Goal: Transaction & Acquisition: Purchase product/service

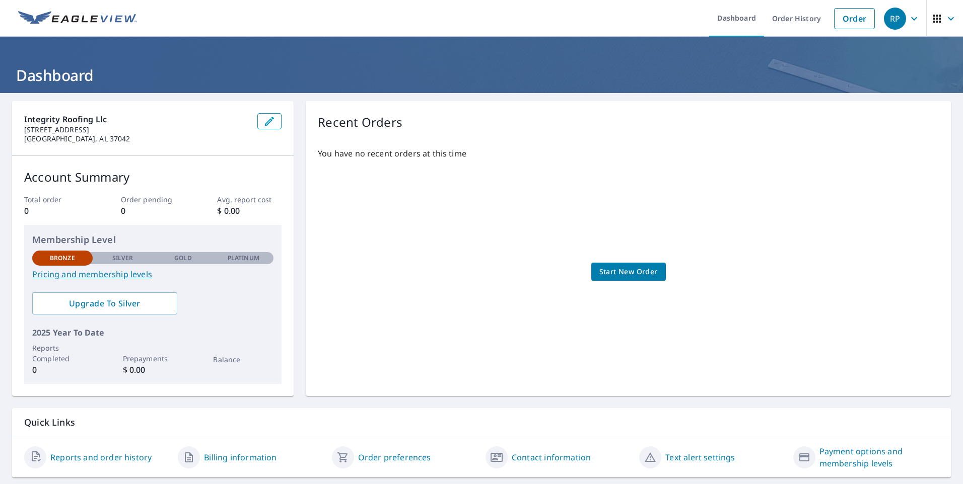
click at [638, 276] on span "Start New Order" at bounding box center [628, 272] width 58 height 13
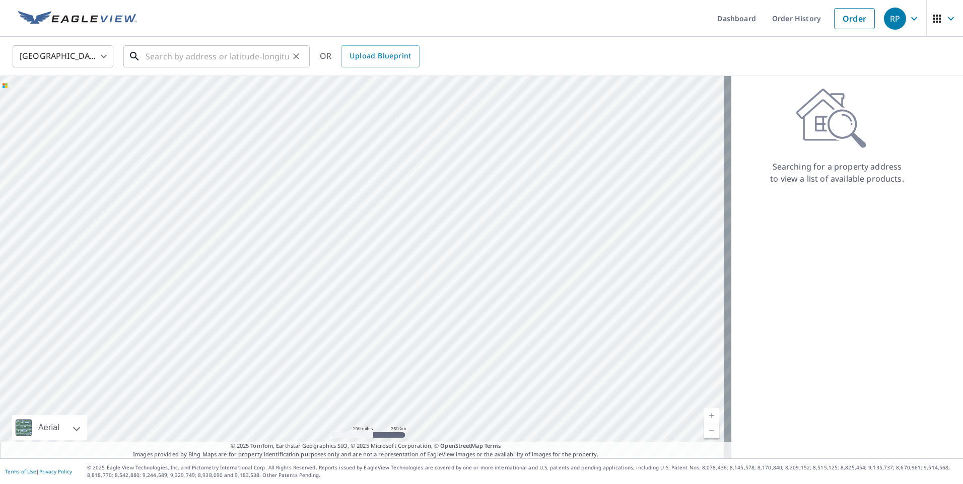
click at [177, 53] on input "text" at bounding box center [216, 56] width 143 height 28
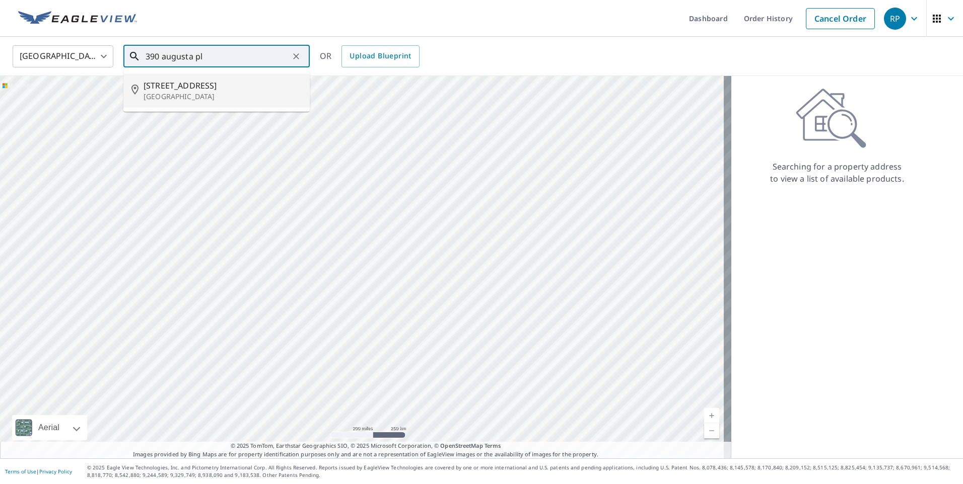
click at [152, 95] on p "[GEOGRAPHIC_DATA]" at bounding box center [222, 97] width 158 height 10
type input "[STREET_ADDRESS]"
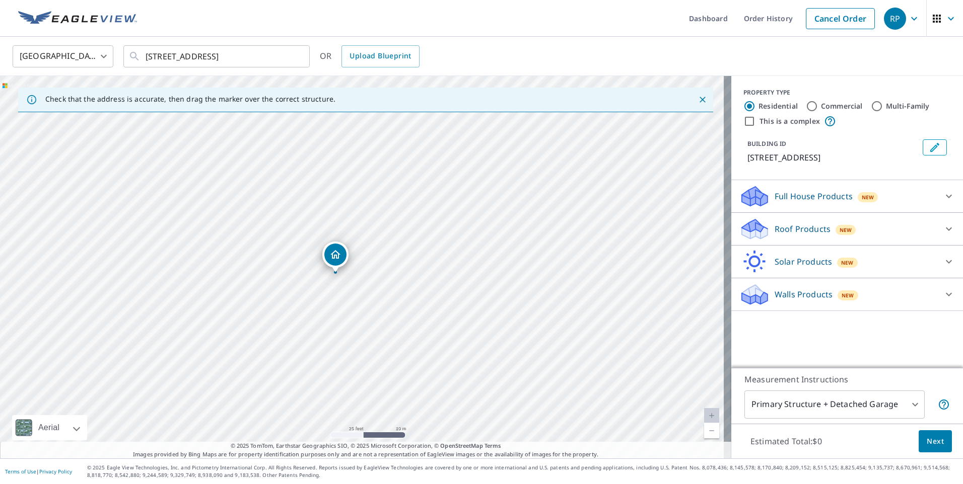
click at [808, 223] on div "Roof Products New" at bounding box center [837, 229] width 197 height 24
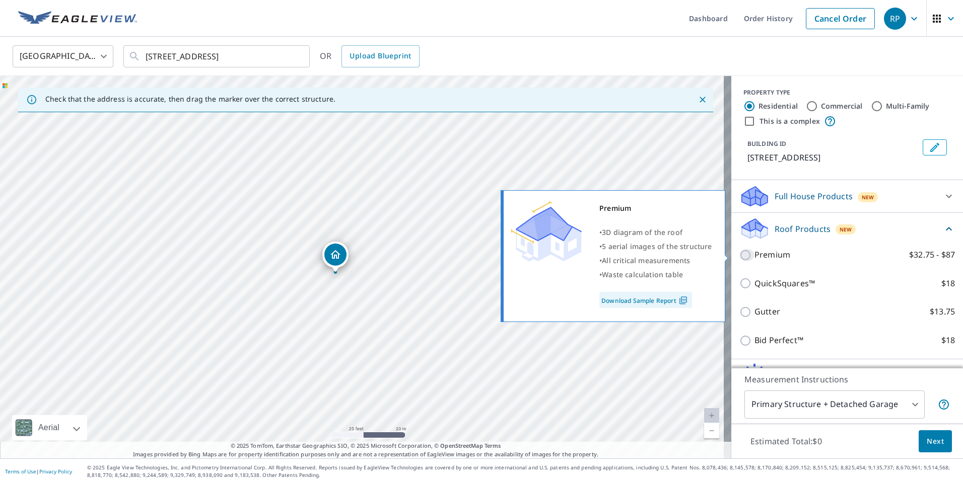
click at [739, 257] on input "Premium $32.75 - $87" at bounding box center [746, 255] width 15 height 12
checkbox input "true"
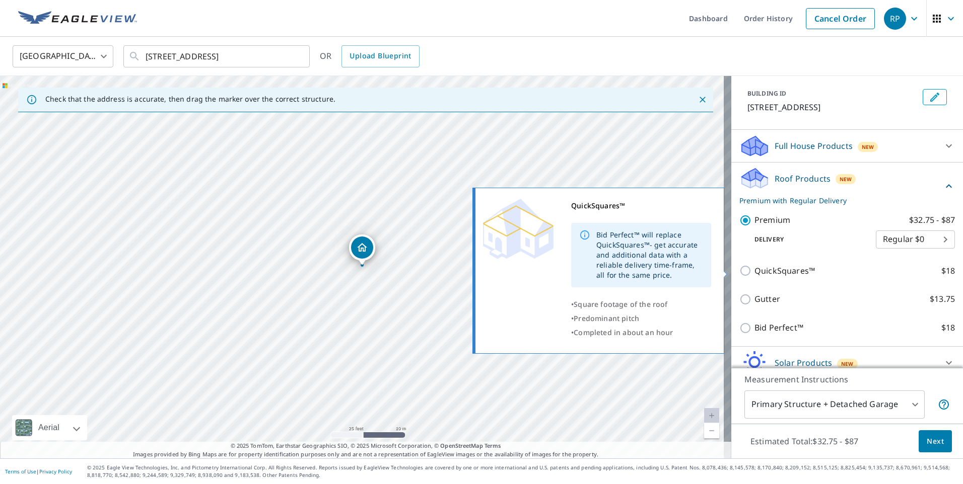
scroll to position [95, 0]
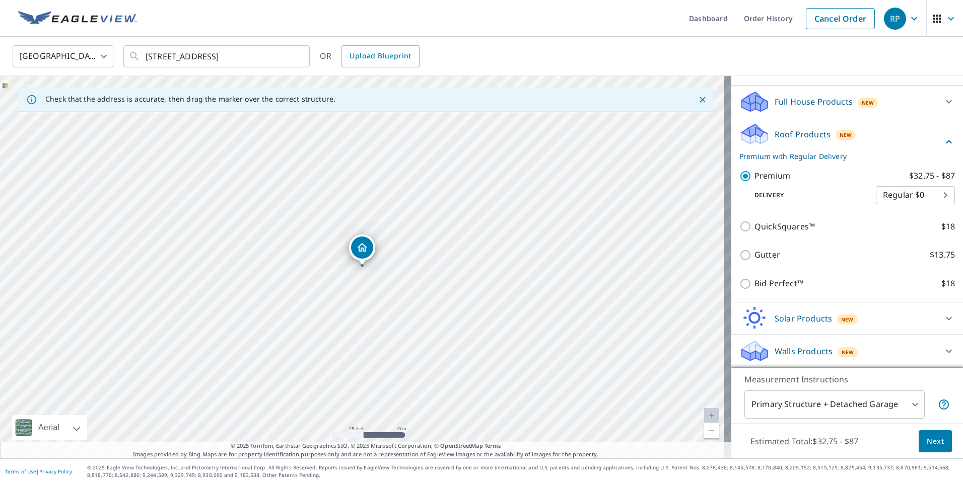
click at [846, 408] on body "RP RP Dashboard Order History Cancel Order RP [GEOGRAPHIC_DATA] [GEOGRAPHIC_DAT…" at bounding box center [481, 242] width 963 height 484
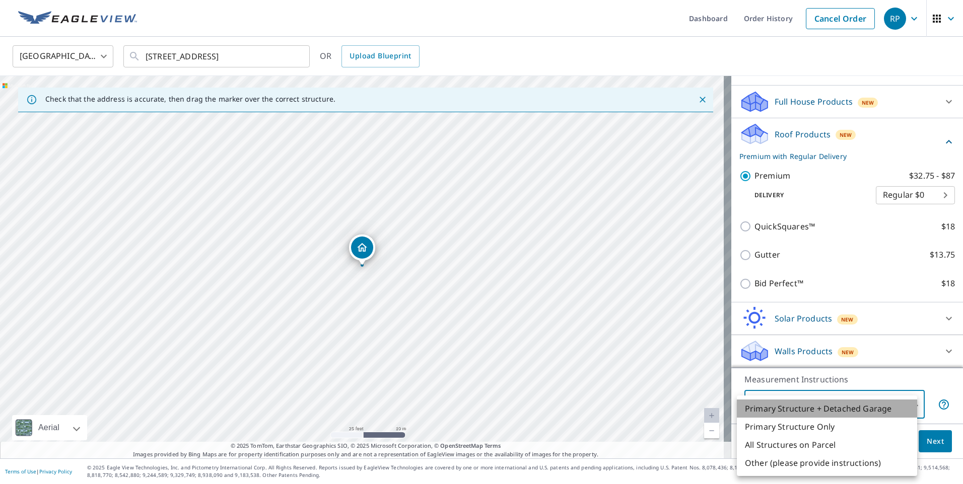
click at [846, 408] on li "Primary Structure + Detached Garage" at bounding box center [827, 409] width 180 height 18
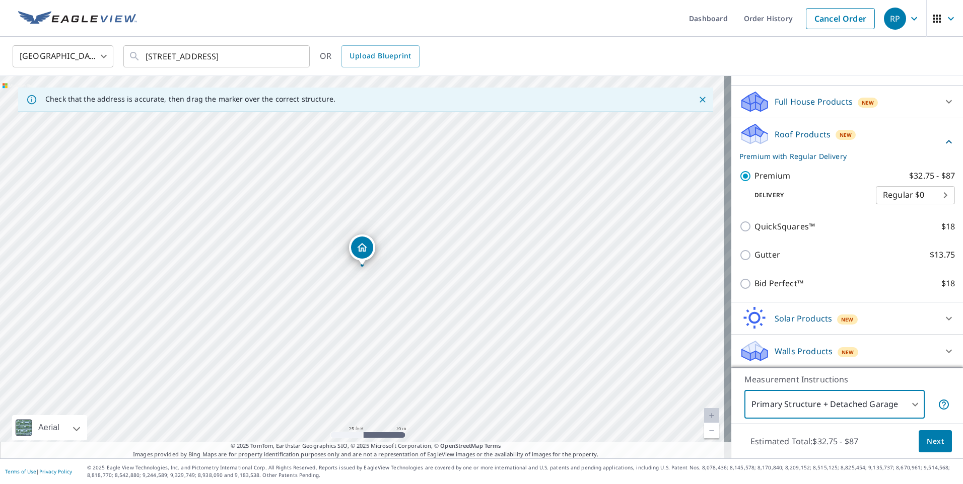
click at [815, 406] on body "RP RP Dashboard Order History Cancel Order RP [GEOGRAPHIC_DATA] [GEOGRAPHIC_DAT…" at bounding box center [481, 242] width 963 height 484
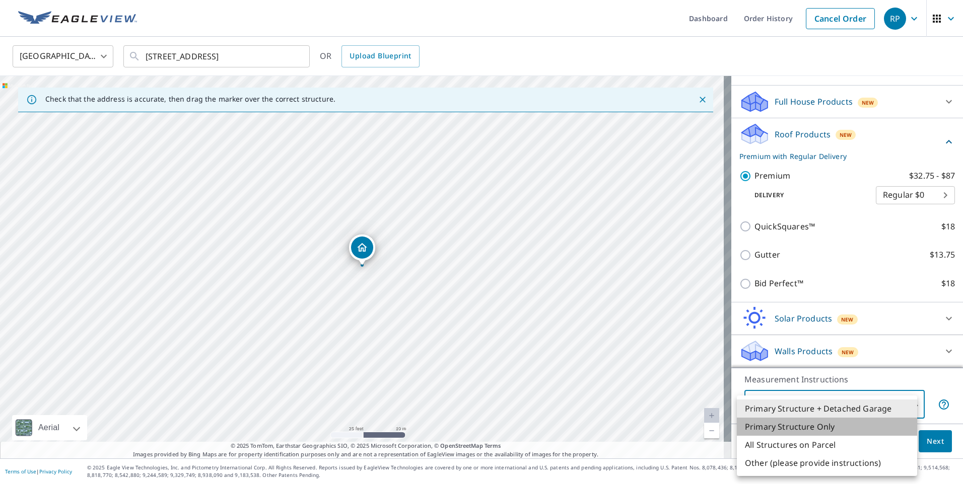
click at [810, 425] on li "Primary Structure Only" at bounding box center [827, 427] width 180 height 18
type input "2"
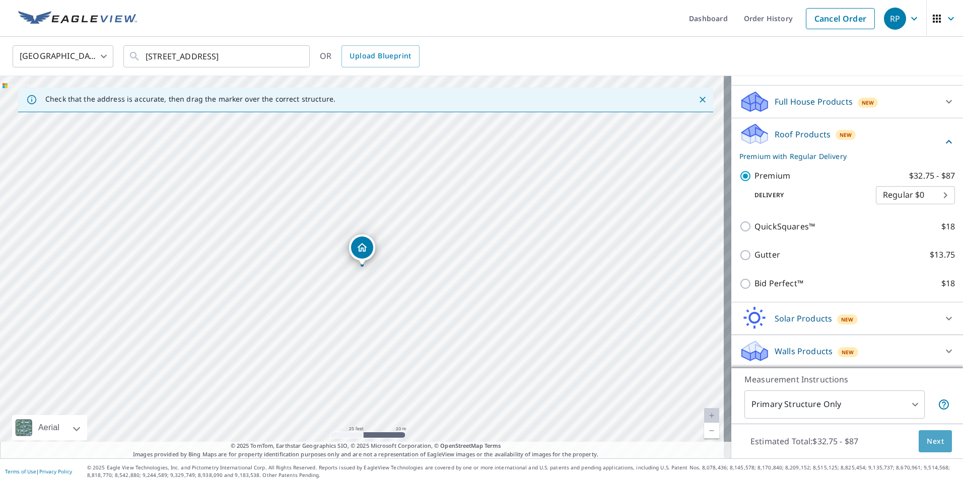
click at [932, 445] on span "Next" at bounding box center [934, 441] width 17 height 13
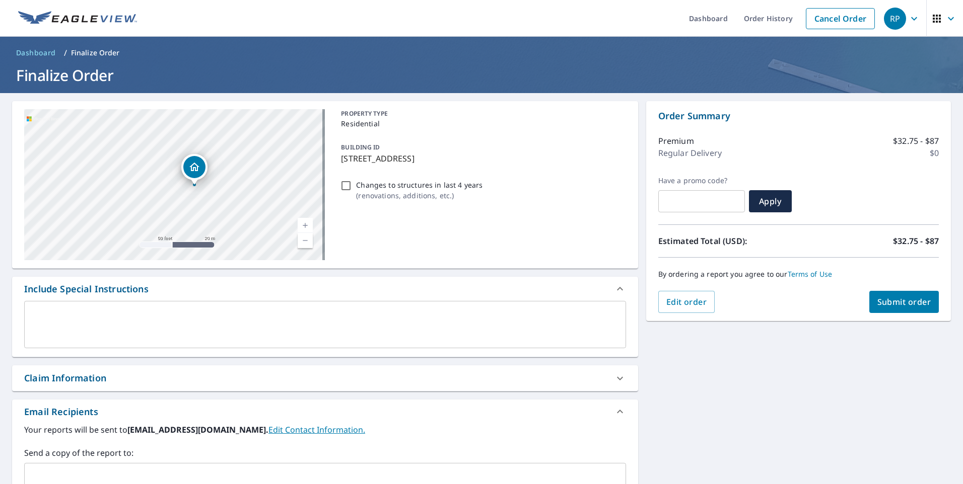
drag, startPoint x: 206, startPoint y: 191, endPoint x: 260, endPoint y: 139, distance: 74.4
click at [260, 139] on div "[STREET_ADDRESS]" at bounding box center [174, 184] width 301 height 151
click at [906, 303] on span "Submit order" at bounding box center [904, 302] width 54 height 11
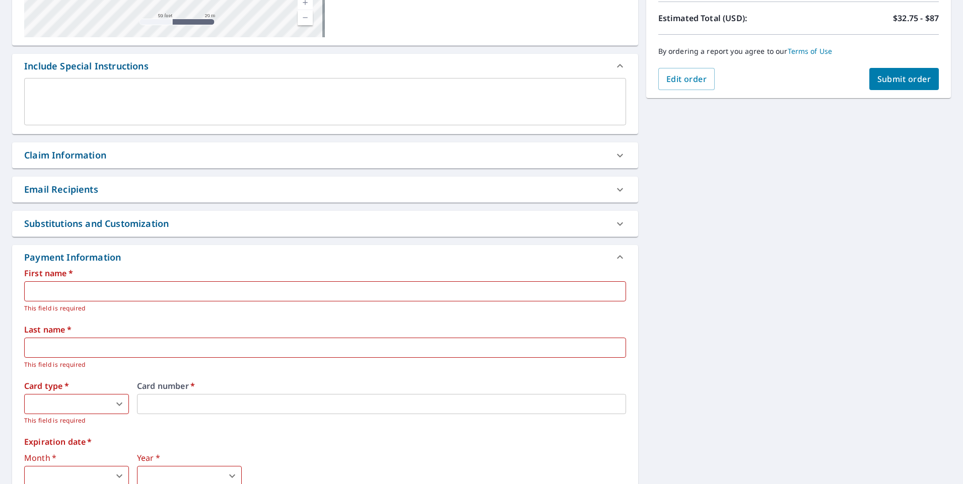
scroll to position [252, 0]
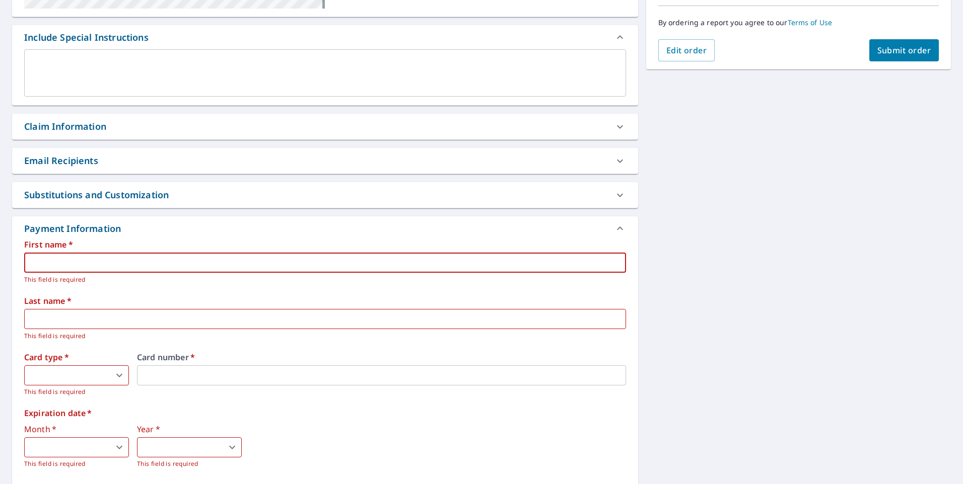
click at [98, 258] on input "text" at bounding box center [325, 263] width 602 height 20
type input "[PERSON_NAME]"
type input "papler"
click at [77, 370] on body "RP RP Dashboard Order History Cancel Order RP Dashboard / Finalize Order Finali…" at bounding box center [481, 242] width 963 height 484
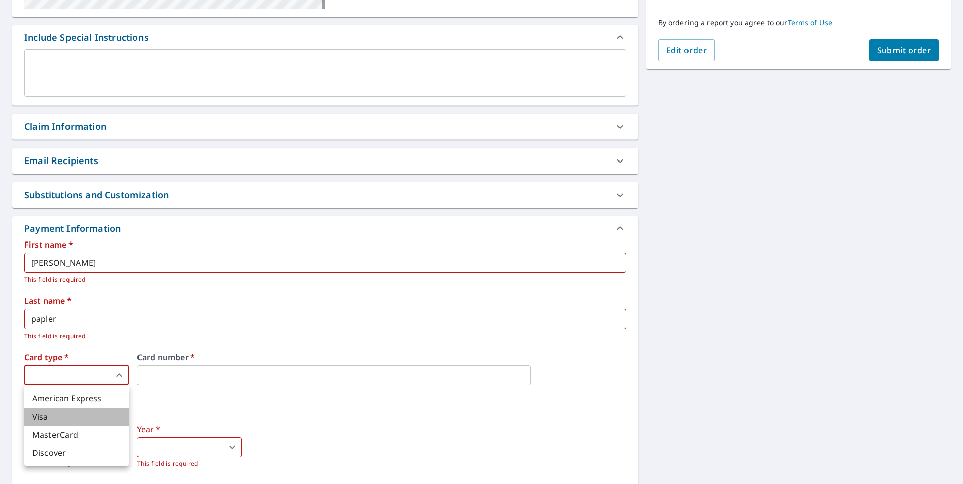
click at [70, 409] on li "Visa" at bounding box center [76, 417] width 105 height 18
type input "2"
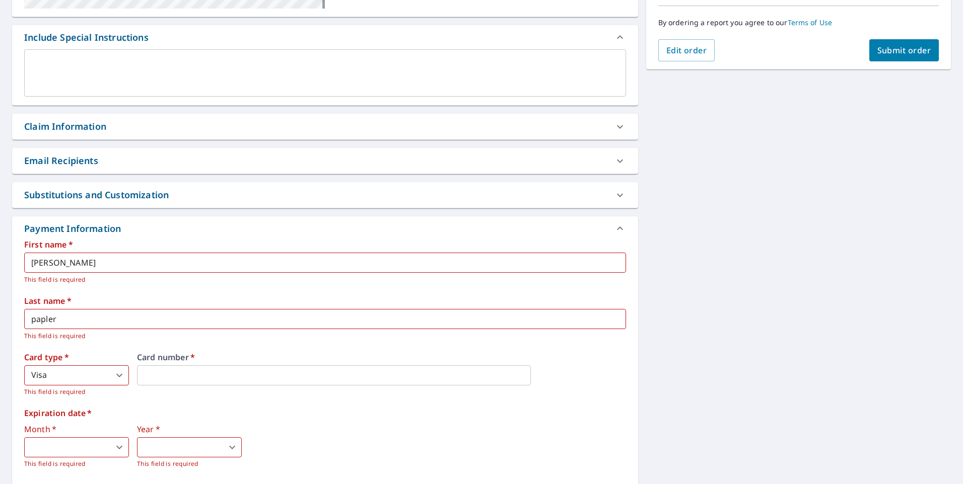
scroll to position [343, 0]
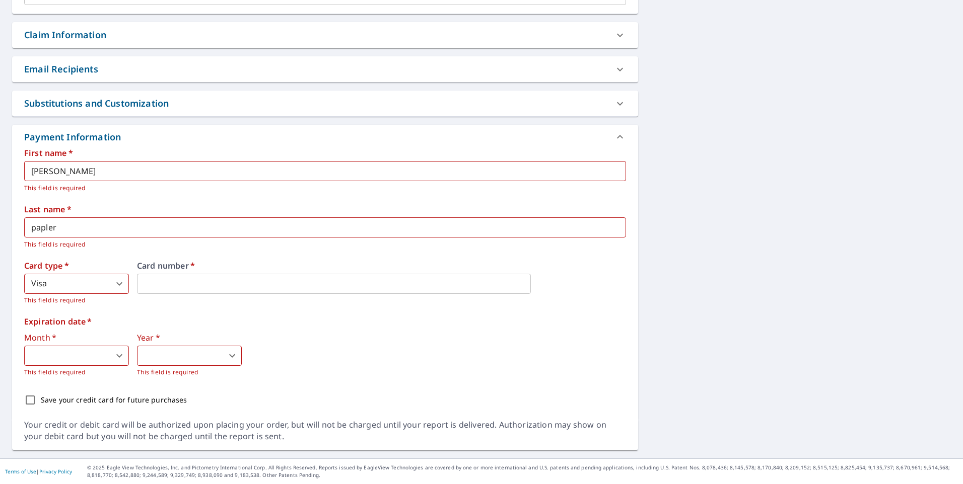
click at [82, 357] on body "RP RP Dashboard Order History Cancel Order RP Dashboard / Finalize Order Finali…" at bounding box center [481, 242] width 963 height 484
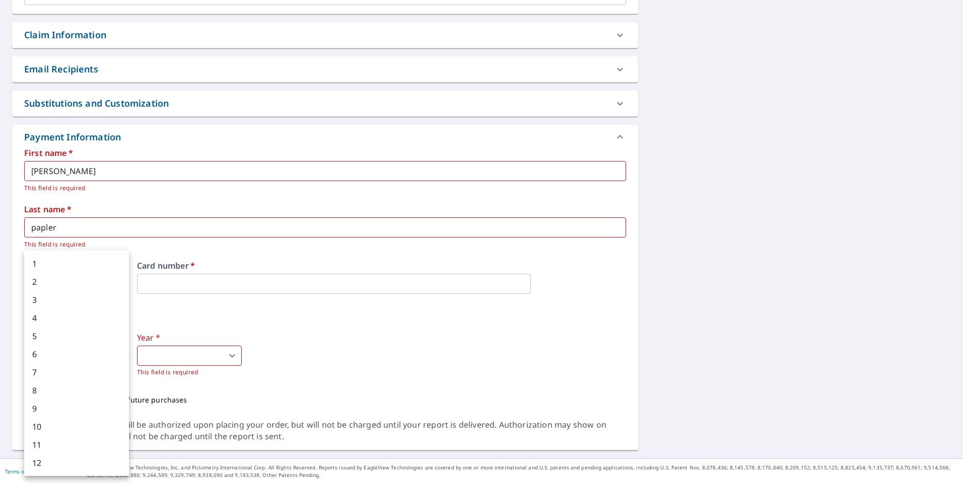
click at [55, 252] on ul "1 2 3 4 5 6 7 8 9 10 11 12" at bounding box center [76, 364] width 105 height 226
click at [51, 260] on li "1" at bounding box center [76, 264] width 105 height 18
type input "1"
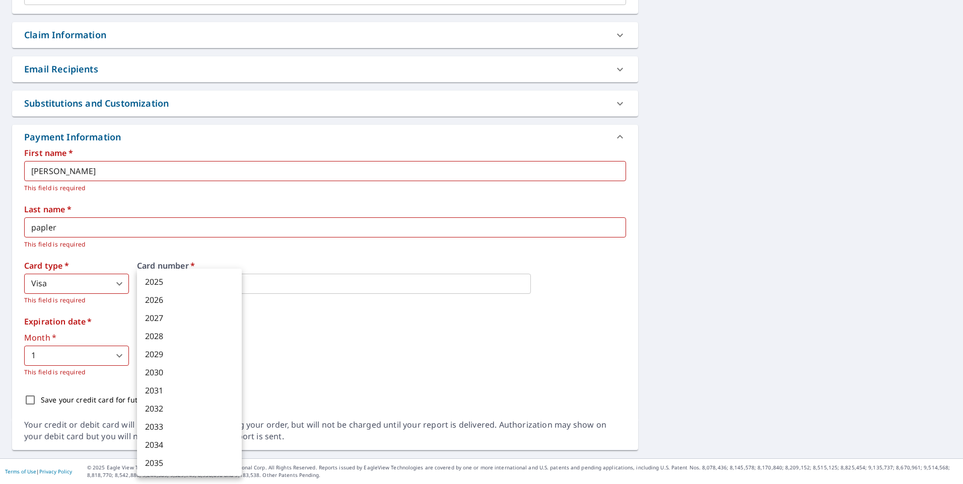
click at [173, 360] on body "RP RP Dashboard Order History Cancel Order RP Dashboard / Finalize Order Finali…" at bounding box center [481, 242] width 963 height 484
click at [180, 315] on li "2027" at bounding box center [189, 318] width 105 height 18
type input "2027"
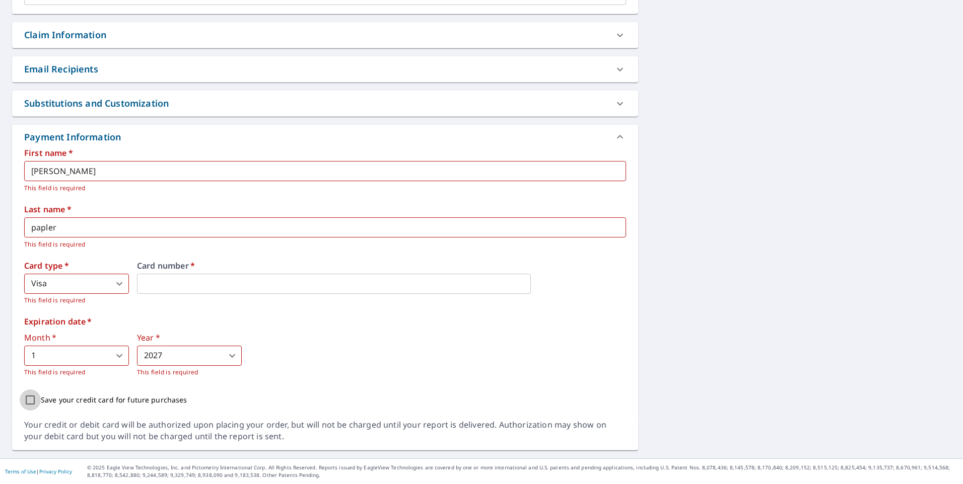
click at [28, 399] on input "Save your credit card for future purchases" at bounding box center [30, 400] width 21 height 21
click at [28, 401] on input "Save your credit card for future purchases" at bounding box center [30, 400] width 21 height 21
checkbox input "false"
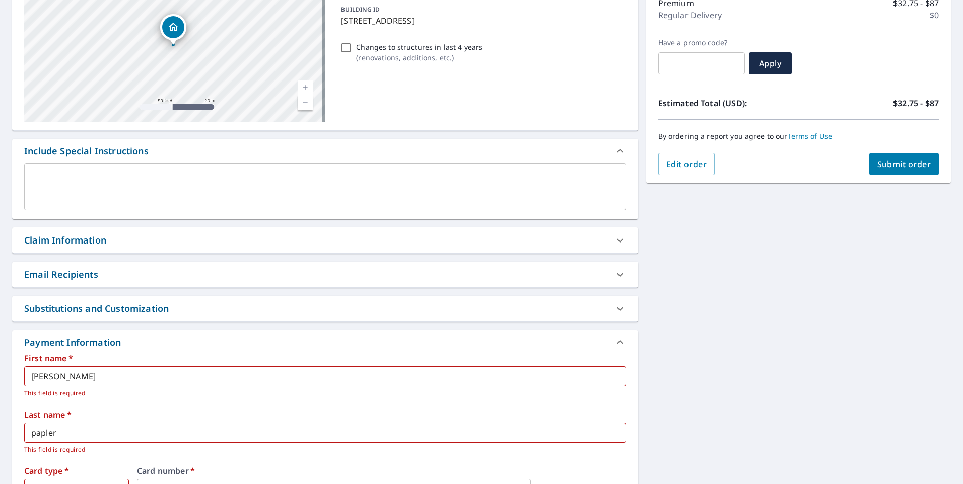
scroll to position [0, 0]
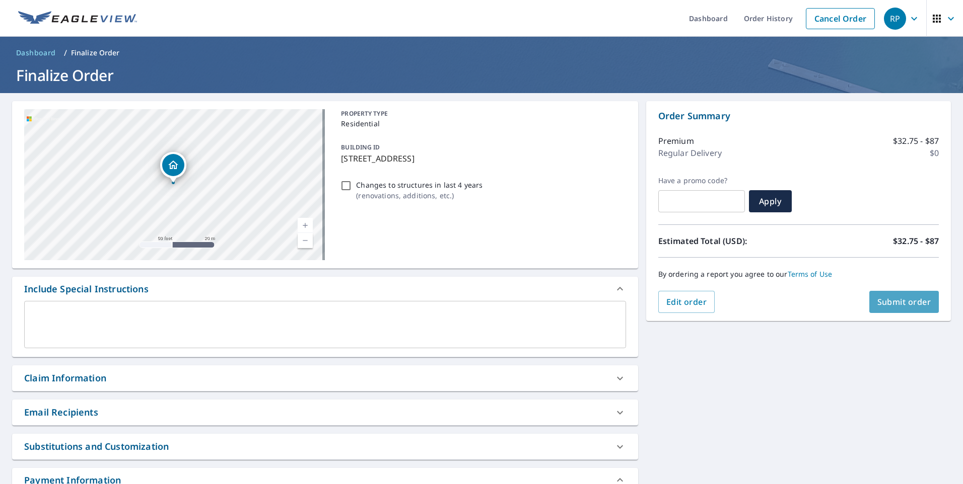
click at [908, 299] on span "Submit order" at bounding box center [904, 302] width 54 height 11
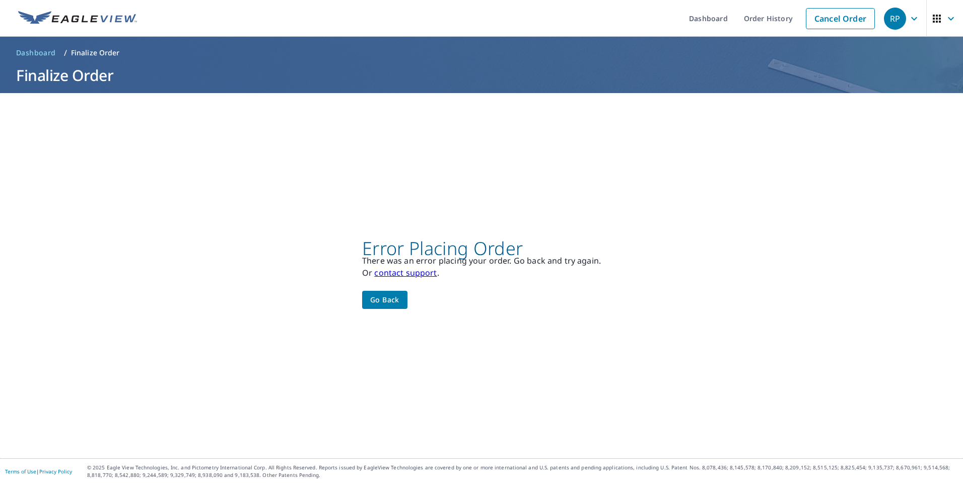
click at [384, 290] on div "Error Placing Order There was an error placing your order. Go back and try agai…" at bounding box center [481, 276] width 239 height 67
click at [383, 301] on span "Go back" at bounding box center [384, 300] width 29 height 13
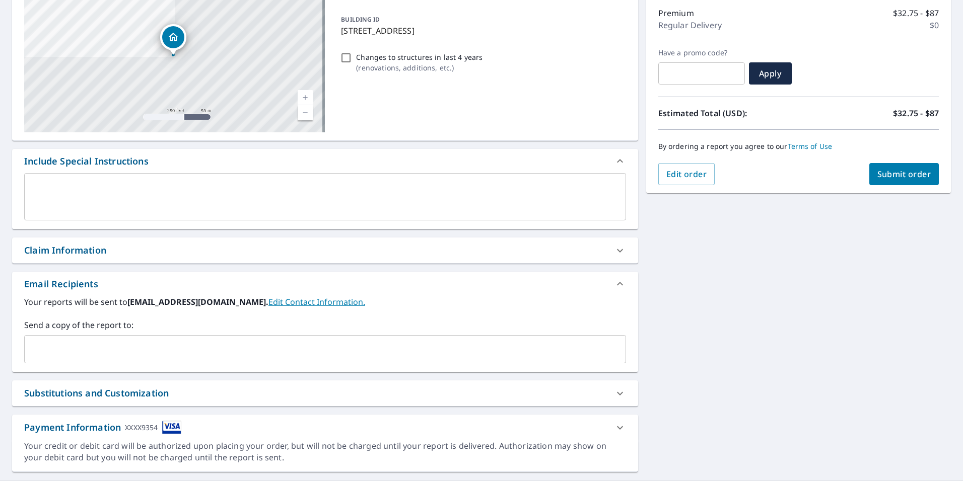
scroll to position [150, 0]
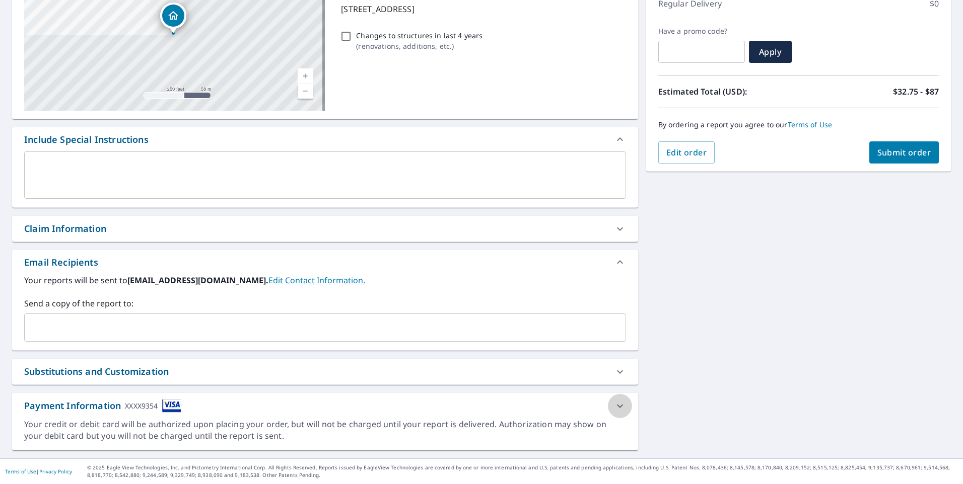
click at [615, 403] on icon at bounding box center [620, 406] width 12 height 12
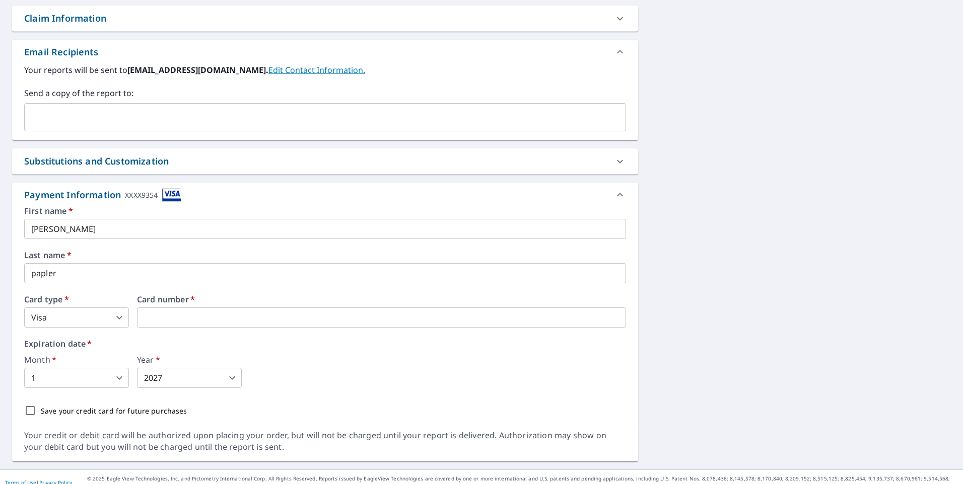
scroll to position [371, 0]
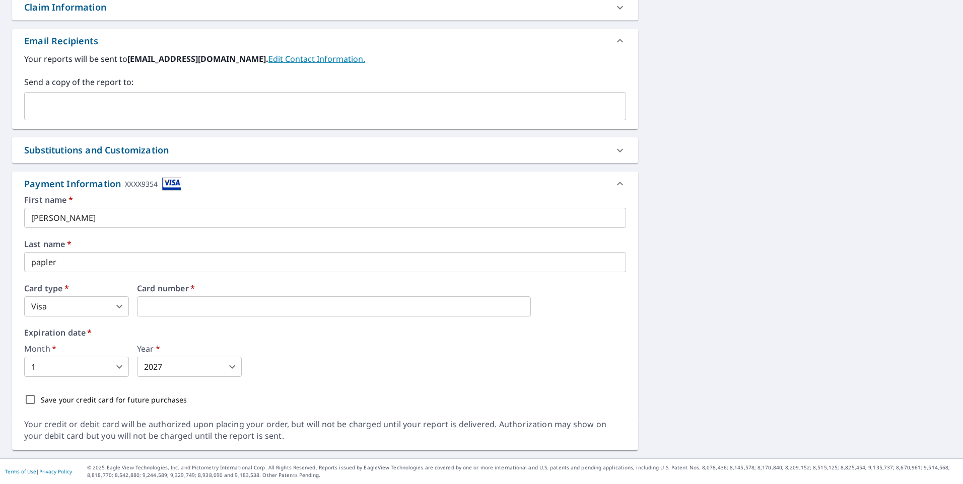
click at [33, 398] on input "Save your credit card for future purchases" at bounding box center [30, 399] width 21 height 21
checkbox input "true"
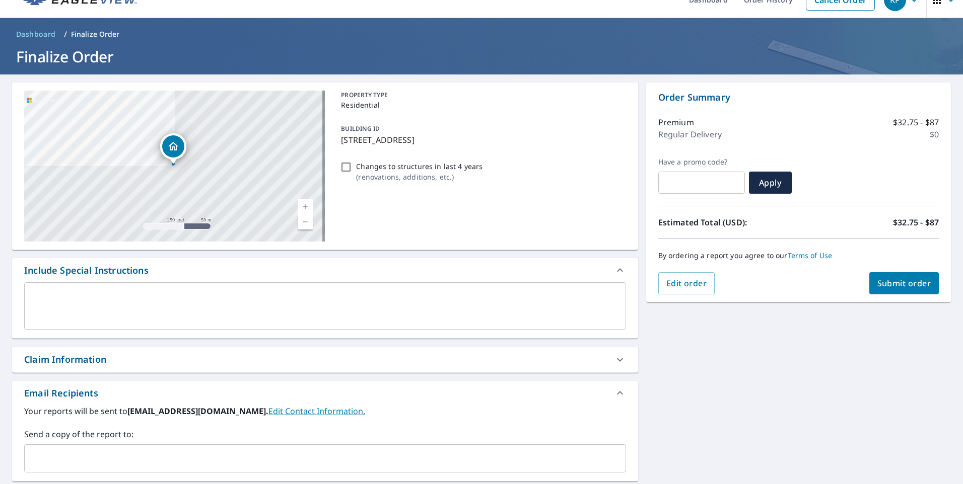
click at [905, 285] on span "Submit order" at bounding box center [904, 283] width 54 height 11
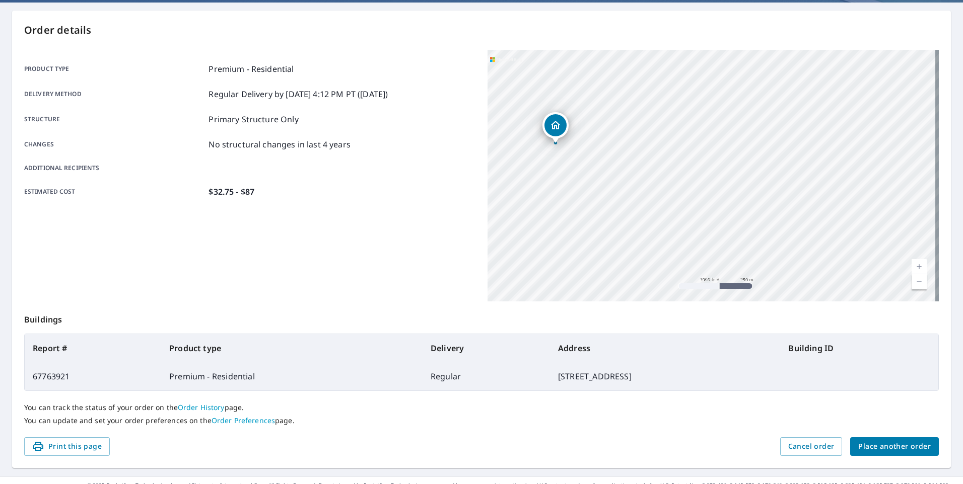
scroll to position [108, 0]
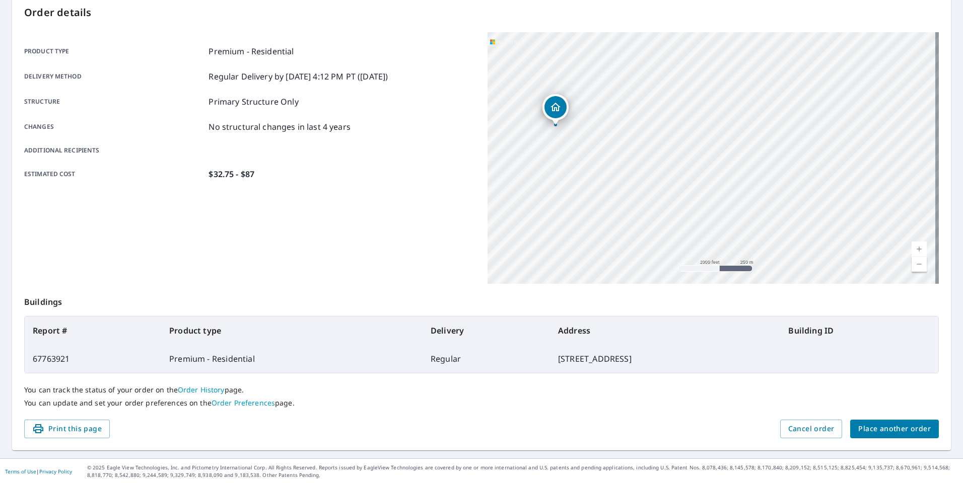
click at [574, 173] on div "[STREET_ADDRESS]" at bounding box center [712, 158] width 451 height 252
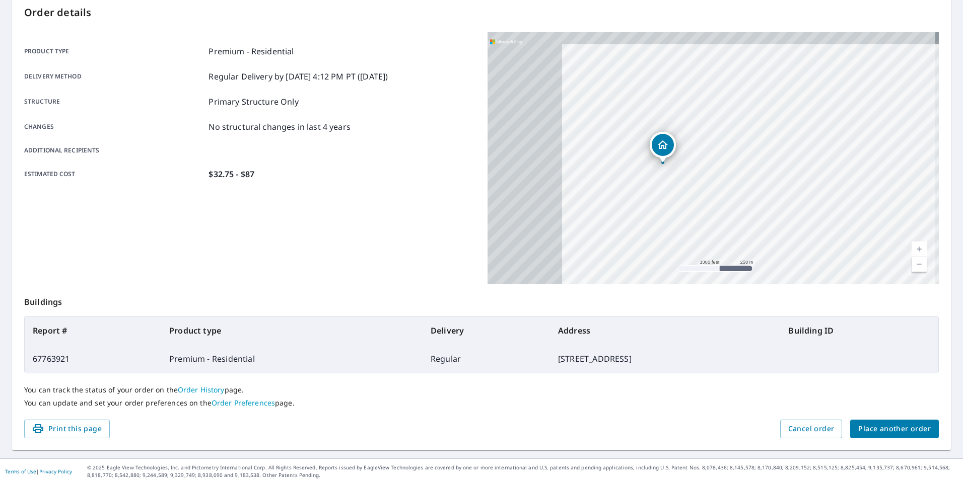
drag, startPoint x: 576, startPoint y: 172, endPoint x: 701, endPoint y: 166, distance: 124.5
click at [691, 209] on div "[STREET_ADDRESS]" at bounding box center [712, 158] width 451 height 252
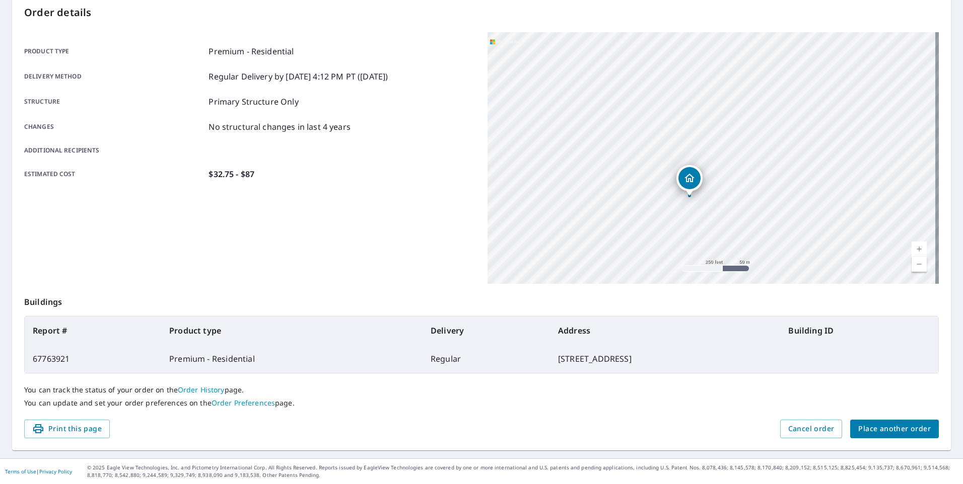
drag, startPoint x: 636, startPoint y: 177, endPoint x: 763, endPoint y: 214, distance: 132.1
click at [763, 214] on div "[STREET_ADDRESS]" at bounding box center [712, 158] width 451 height 252
drag, startPoint x: 692, startPoint y: 207, endPoint x: 797, endPoint y: 88, distance: 159.5
click at [797, 88] on div "[STREET_ADDRESS]" at bounding box center [712, 158] width 451 height 252
drag, startPoint x: 684, startPoint y: 160, endPoint x: 815, endPoint y: 98, distance: 144.8
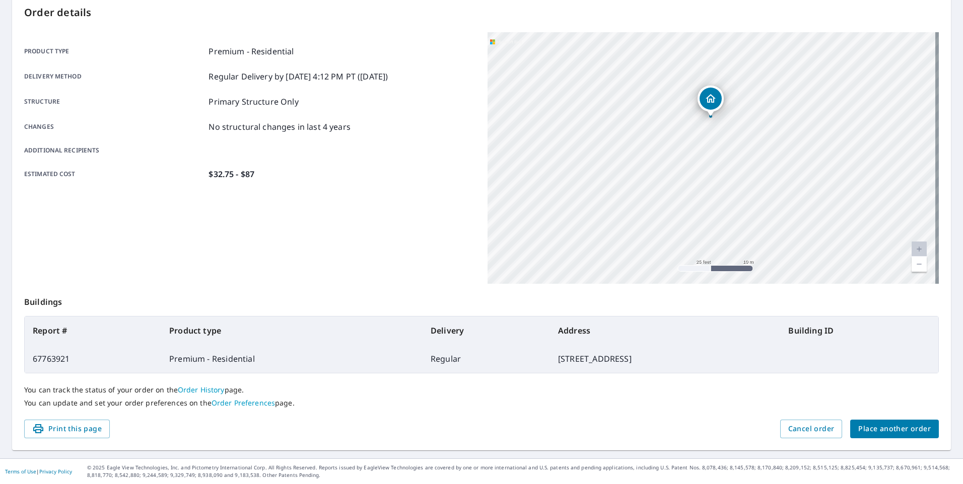
click at [815, 98] on div "[STREET_ADDRESS]" at bounding box center [712, 158] width 451 height 252
drag, startPoint x: 775, startPoint y: 132, endPoint x: 772, endPoint y: 155, distance: 23.4
click at [772, 155] on div "[STREET_ADDRESS]" at bounding box center [712, 158] width 451 height 252
